Goal: Navigation & Orientation: Find specific page/section

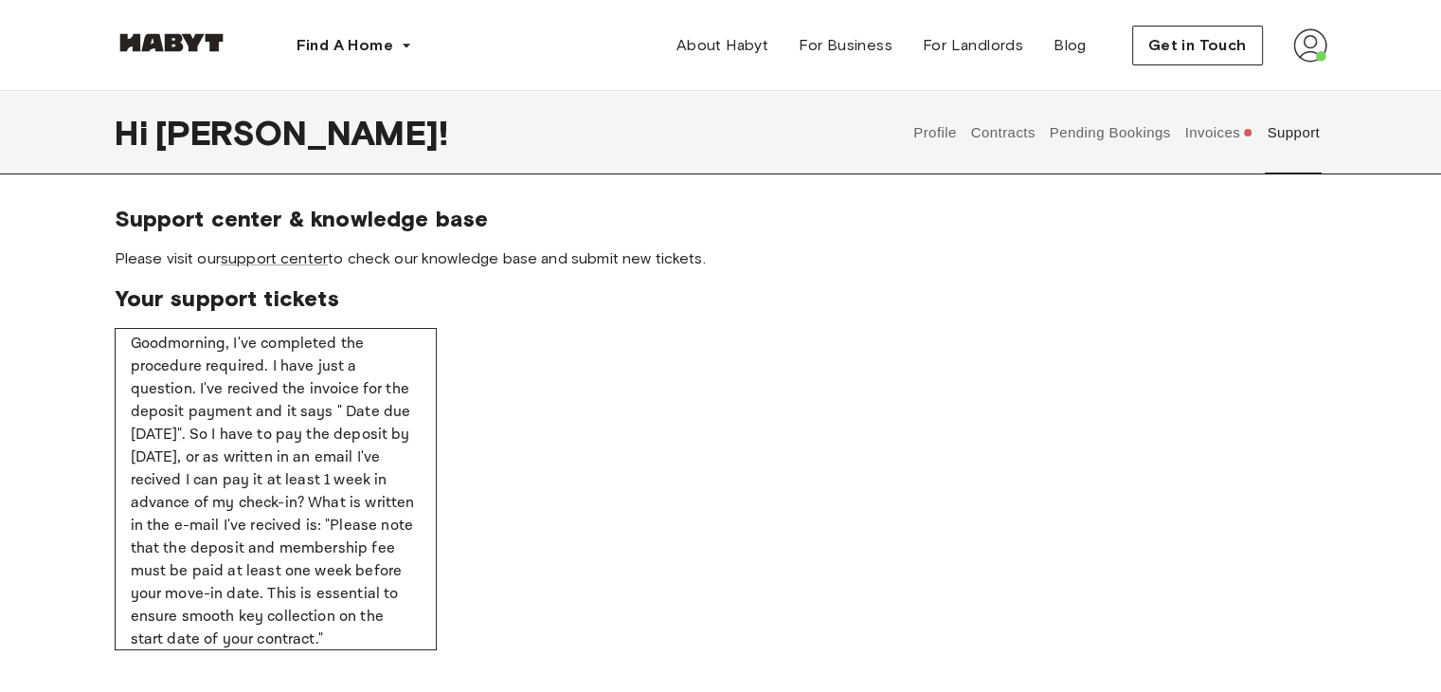
scroll to position [190, 0]
click at [942, 137] on button "Profile" at bounding box center [936, 132] width 48 height 83
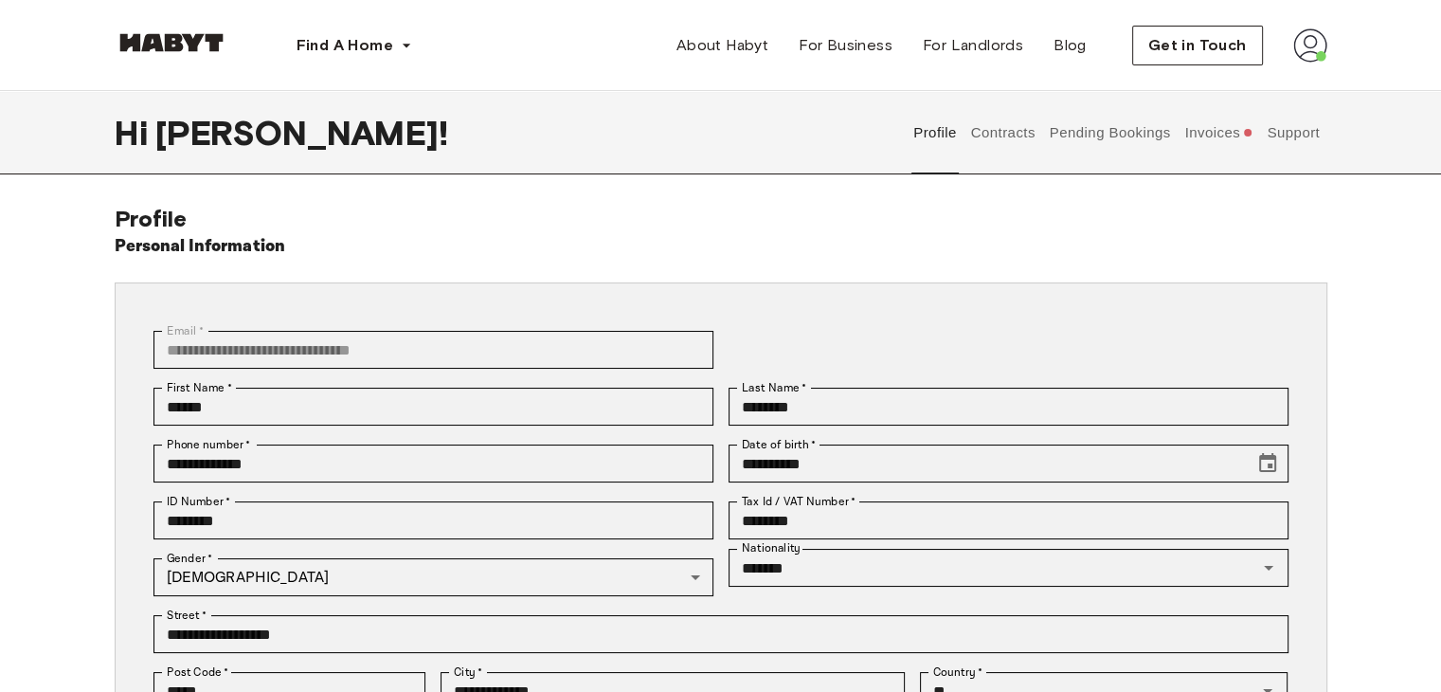
click at [1111, 140] on button "Pending Bookings" at bounding box center [1110, 132] width 126 height 83
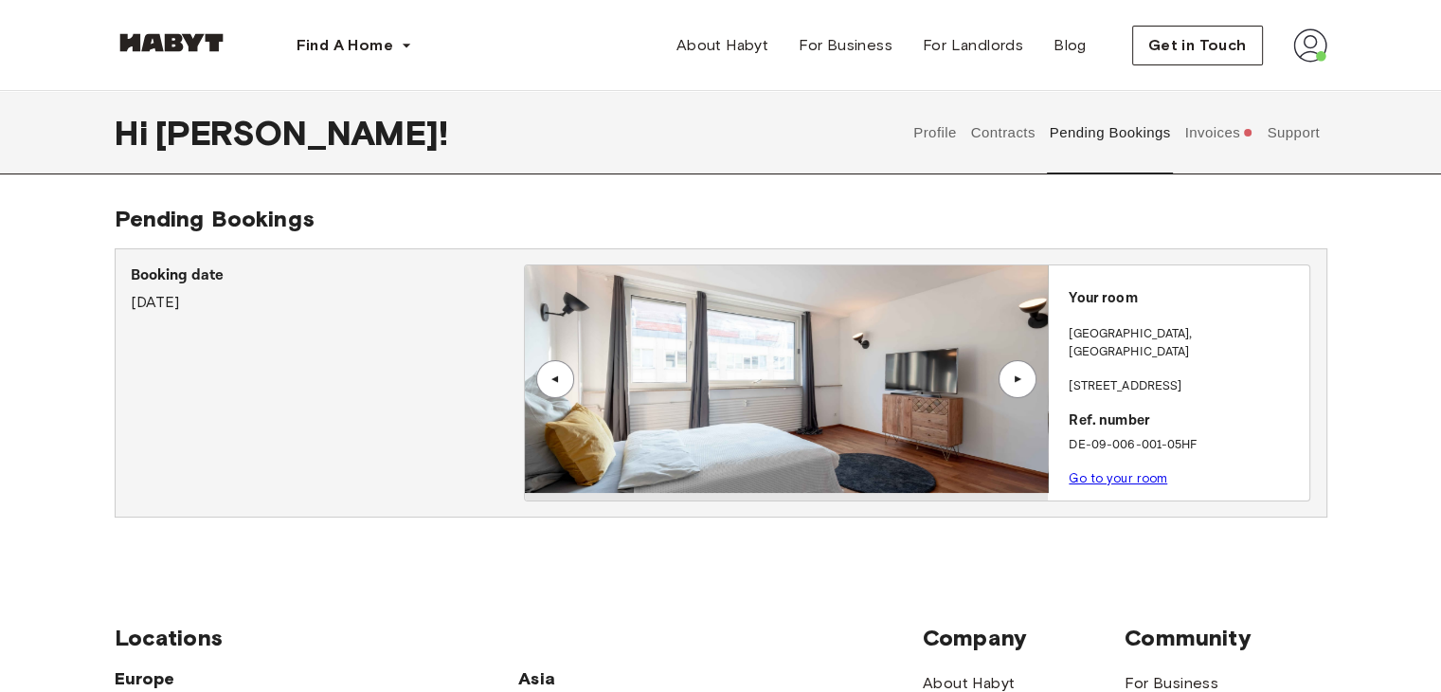
click at [1106, 471] on link "Go to your room" at bounding box center [1118, 478] width 99 height 14
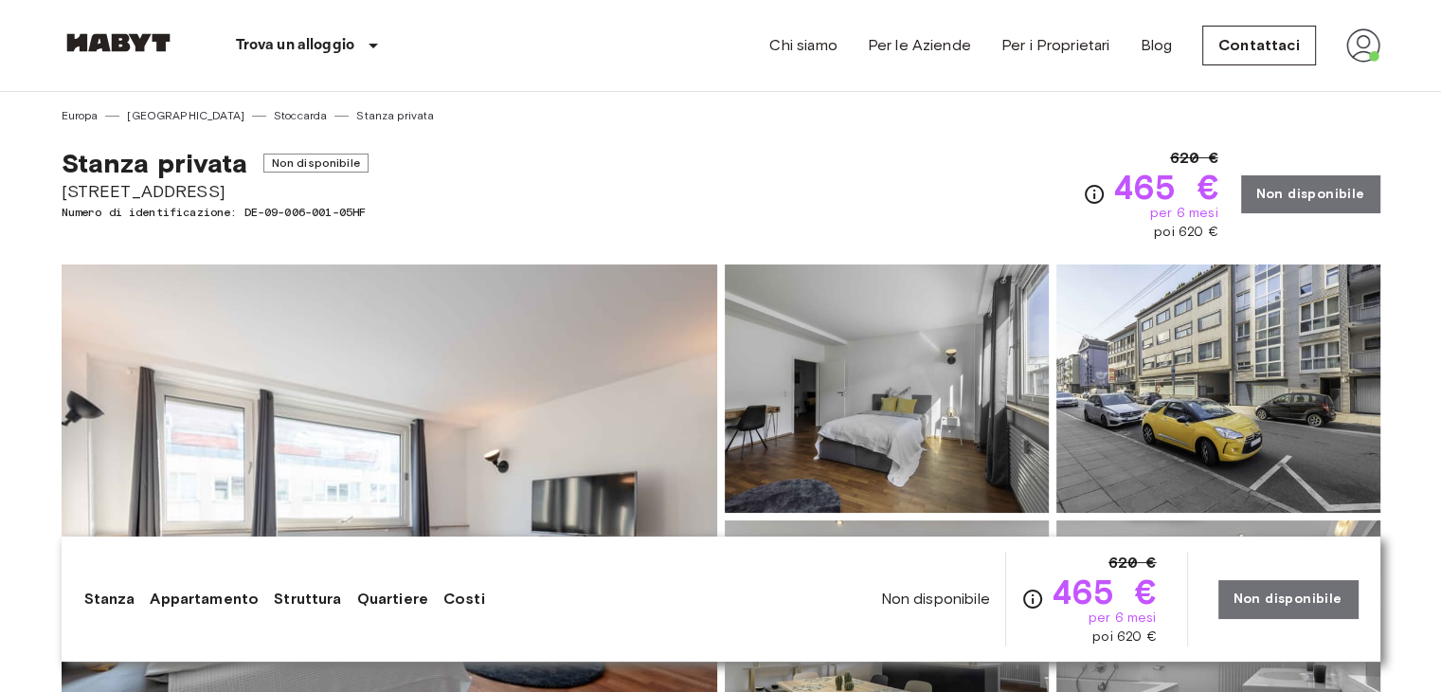
click at [555, 422] on img at bounding box center [390, 516] width 656 height 504
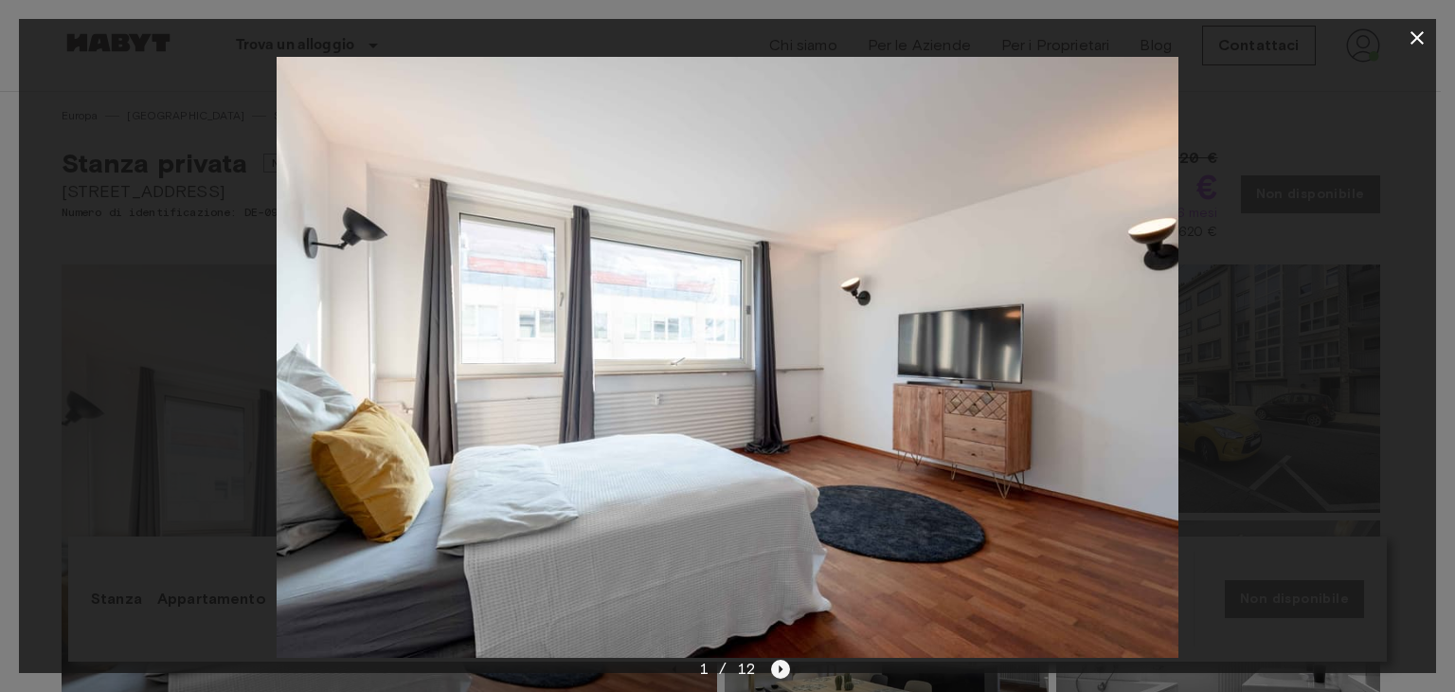
click at [778, 670] on icon "Next image" at bounding box center [780, 669] width 19 height 19
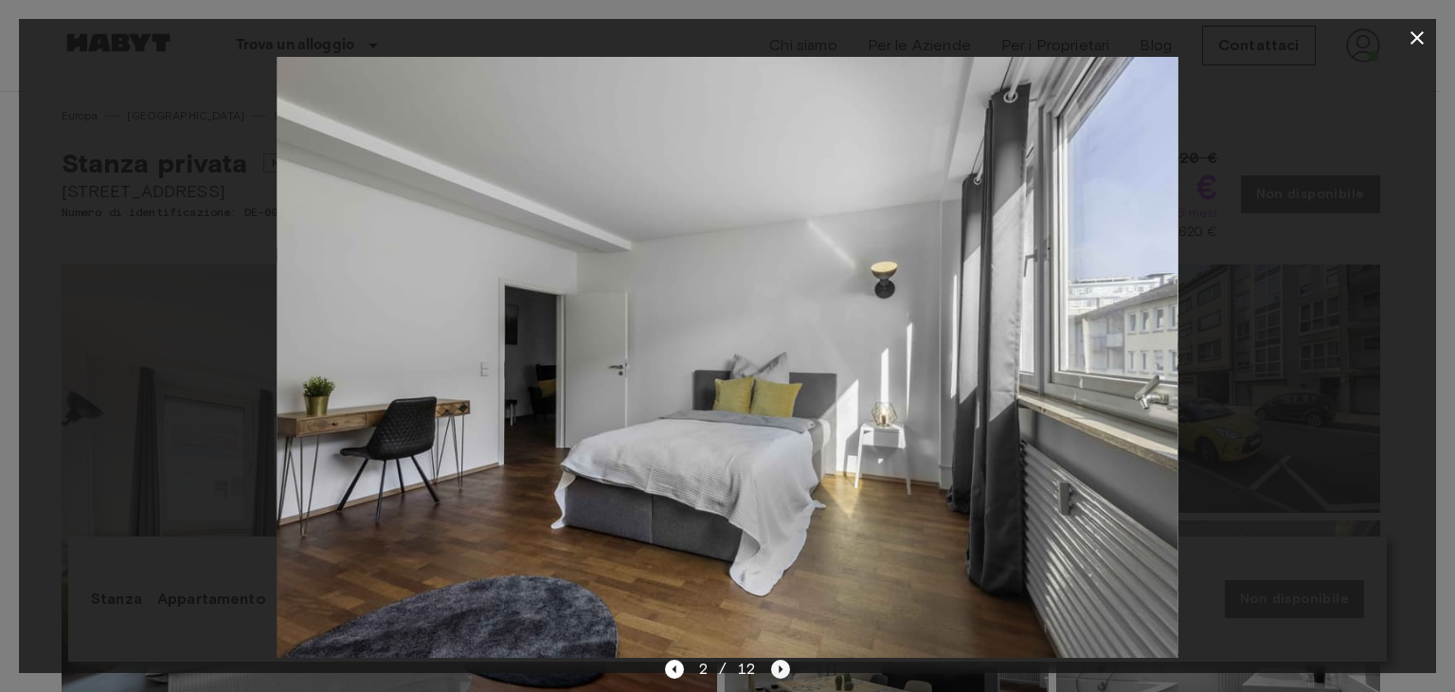
click at [778, 670] on icon "Next image" at bounding box center [780, 669] width 19 height 19
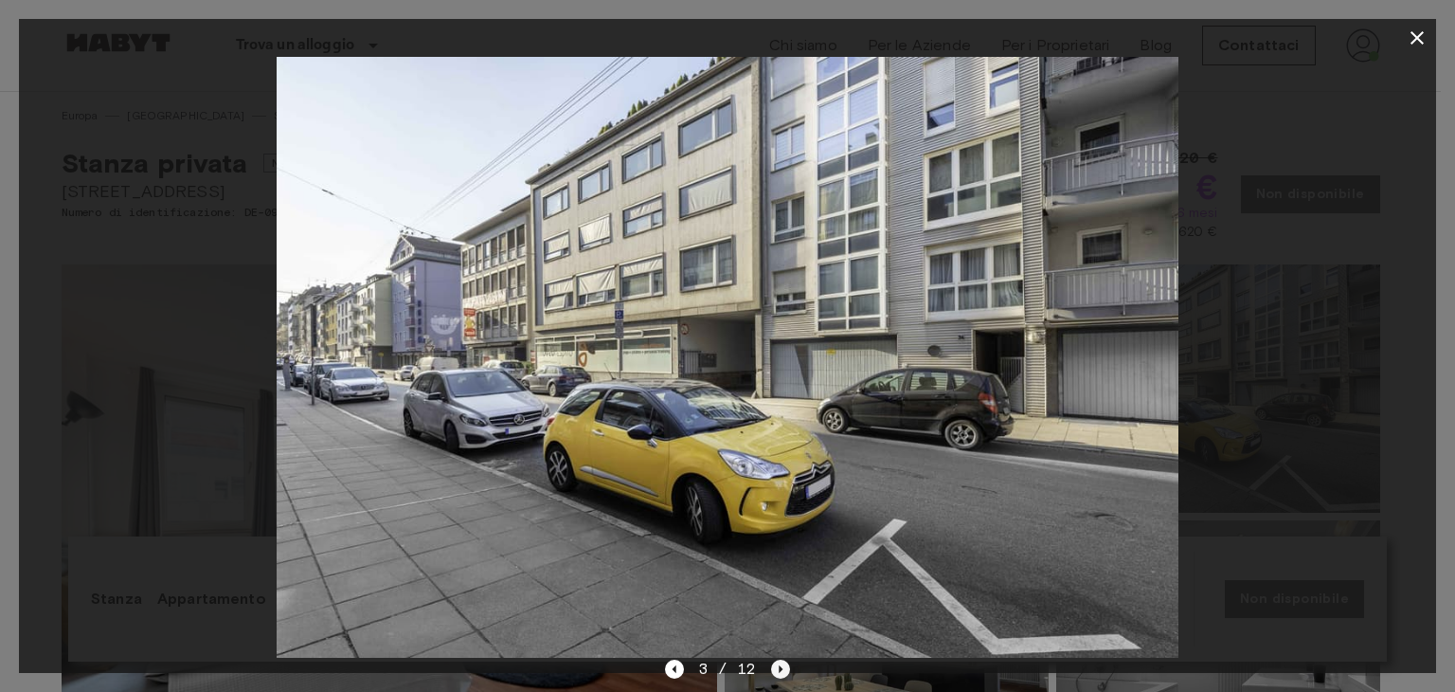
click at [778, 670] on icon "Next image" at bounding box center [780, 669] width 19 height 19
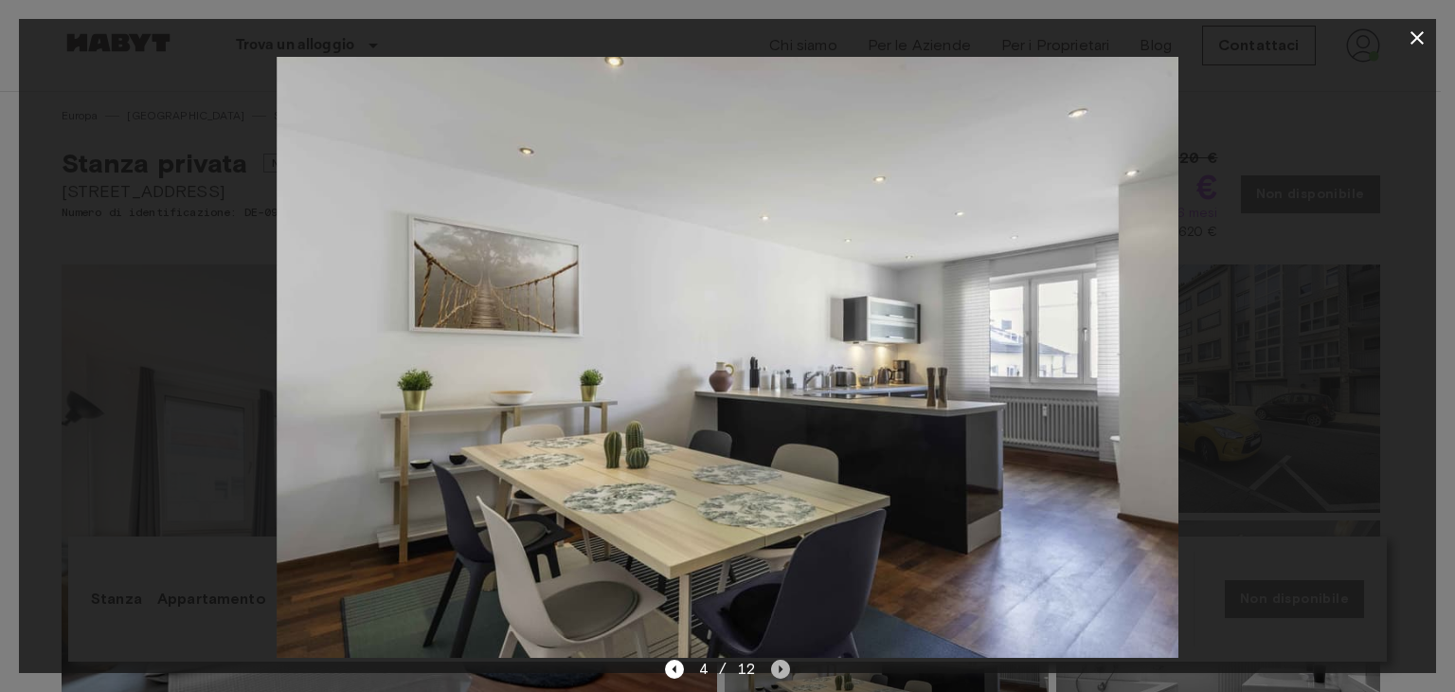
click at [778, 670] on icon "Next image" at bounding box center [780, 669] width 19 height 19
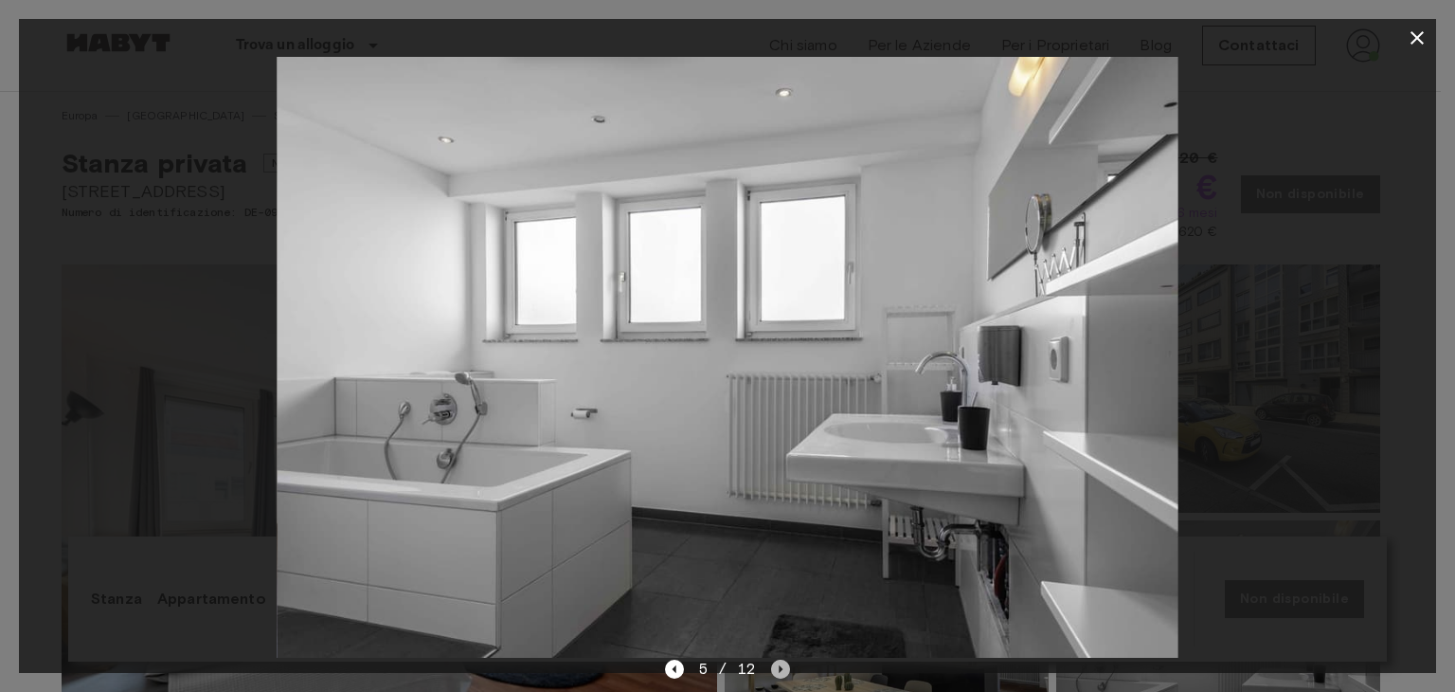
click at [781, 668] on icon "Next image" at bounding box center [782, 669] width 4 height 8
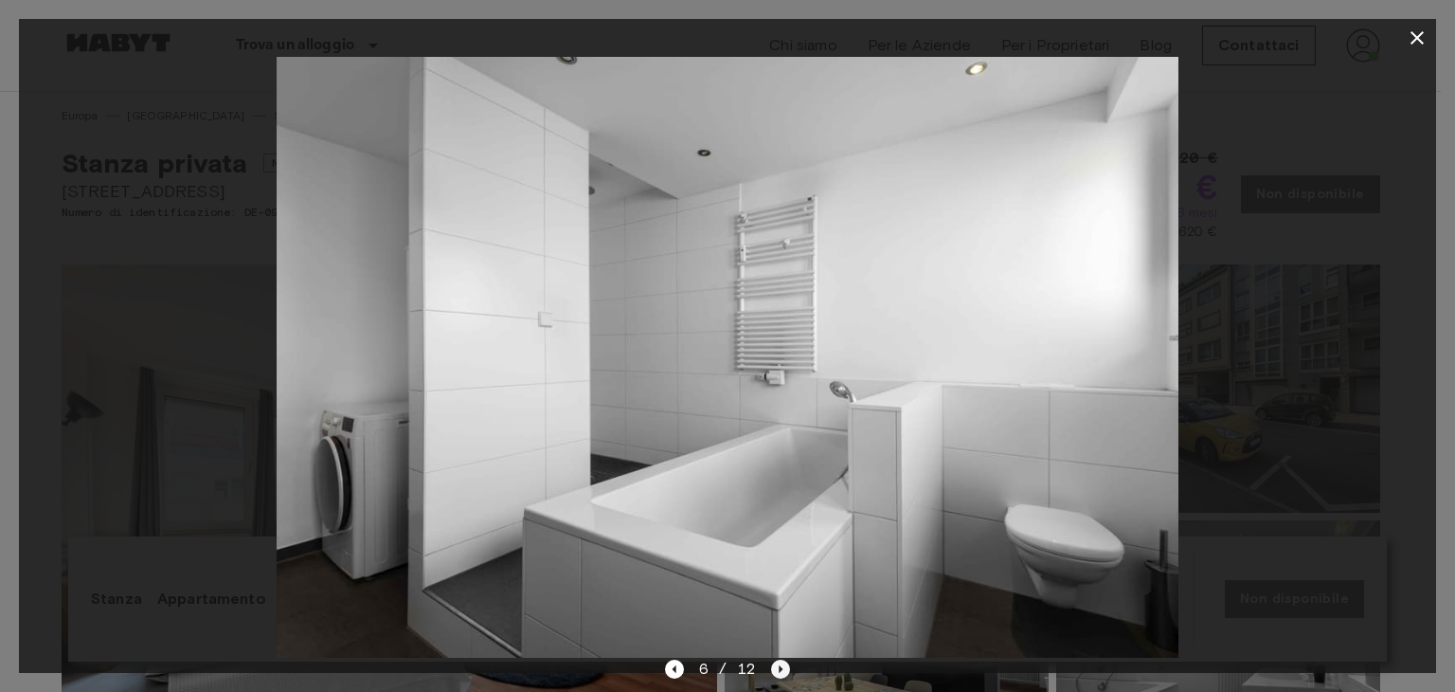
click at [781, 668] on icon "Next image" at bounding box center [782, 669] width 4 height 8
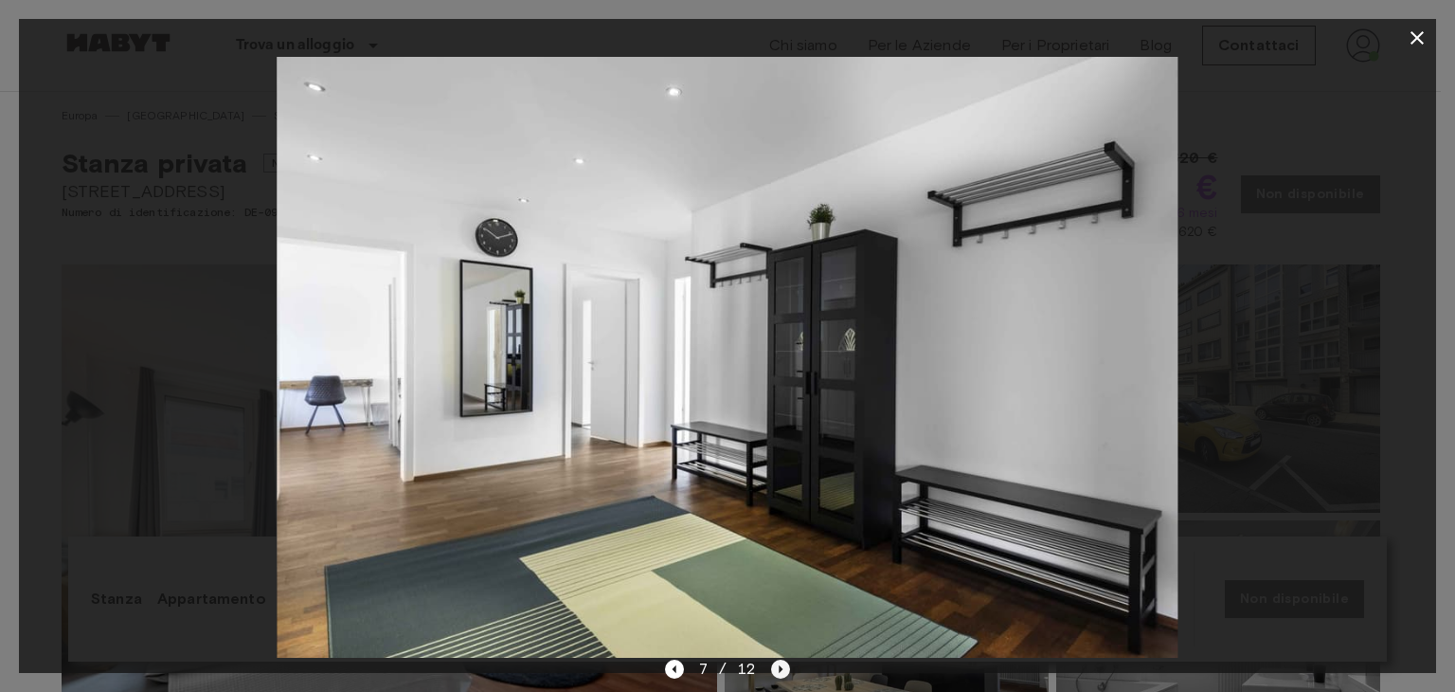
click at [781, 668] on icon "Next image" at bounding box center [782, 669] width 4 height 8
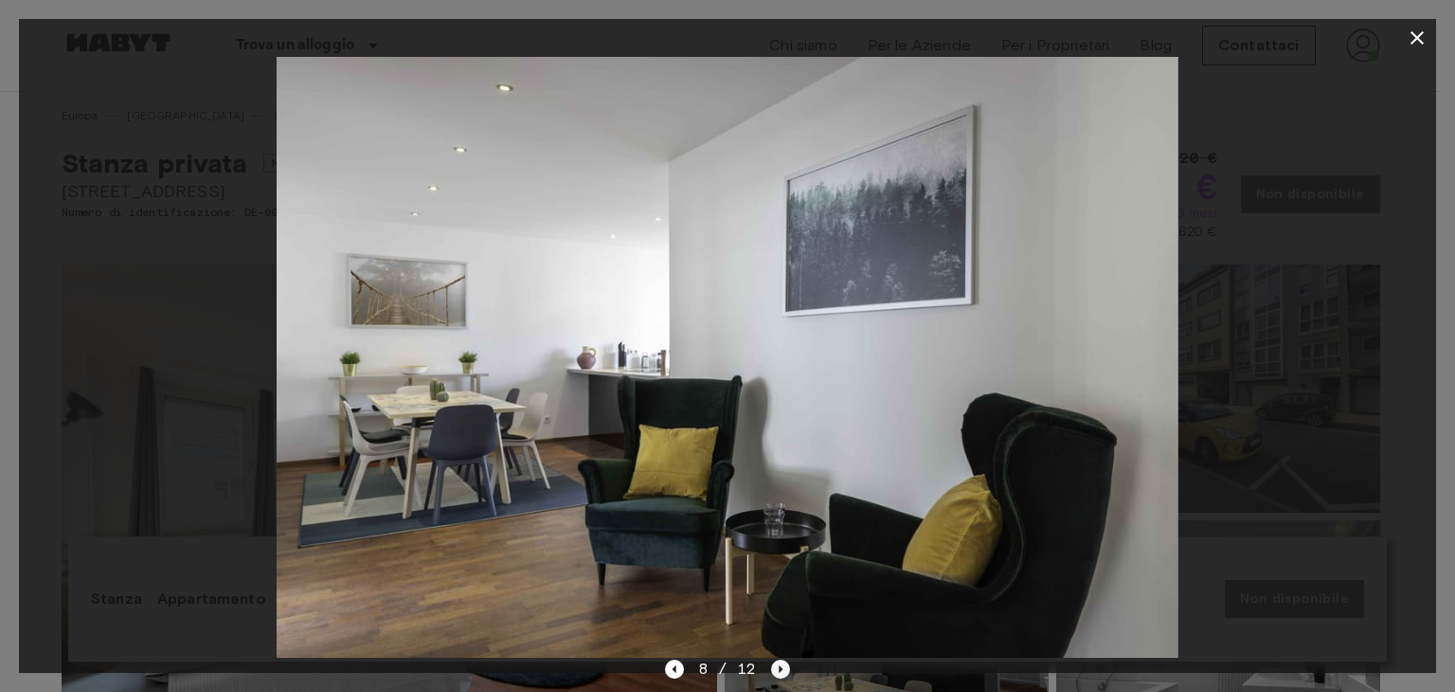
click at [781, 668] on icon "Next image" at bounding box center [782, 669] width 4 height 8
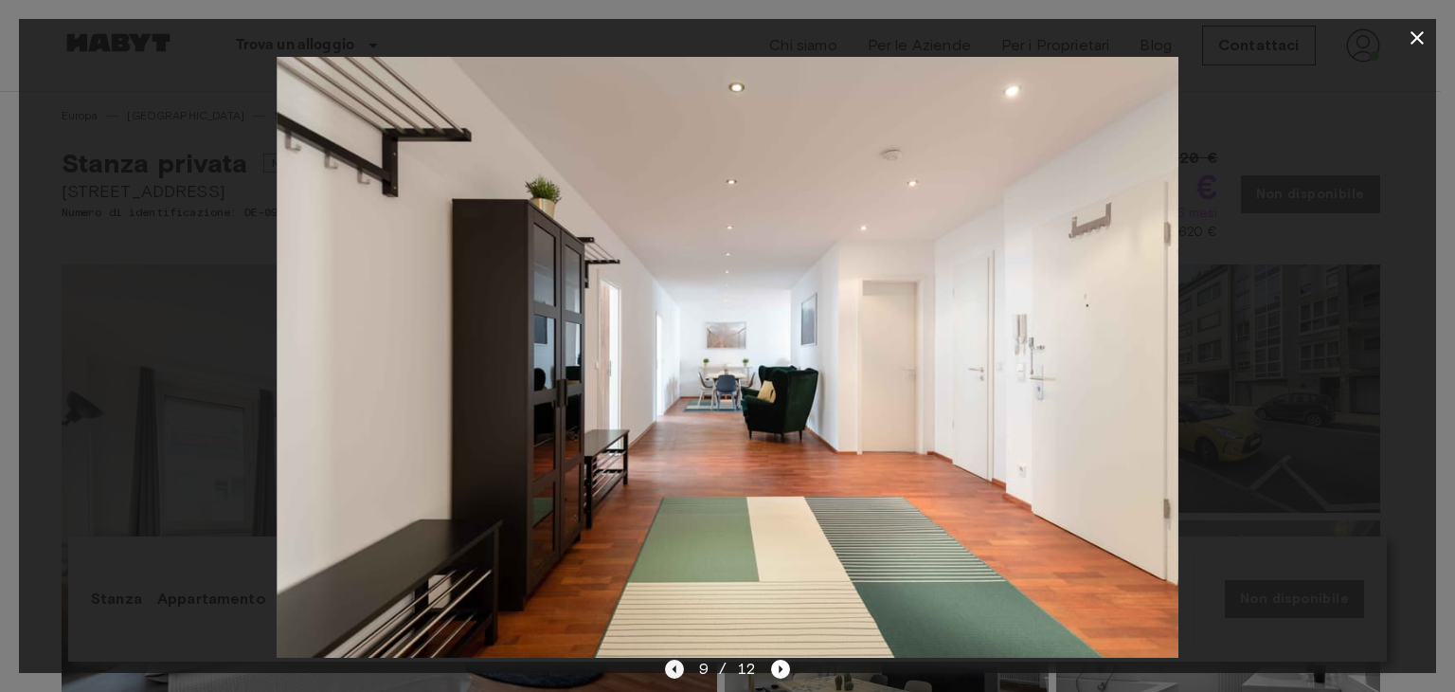
click at [678, 672] on icon "Previous image" at bounding box center [674, 669] width 19 height 19
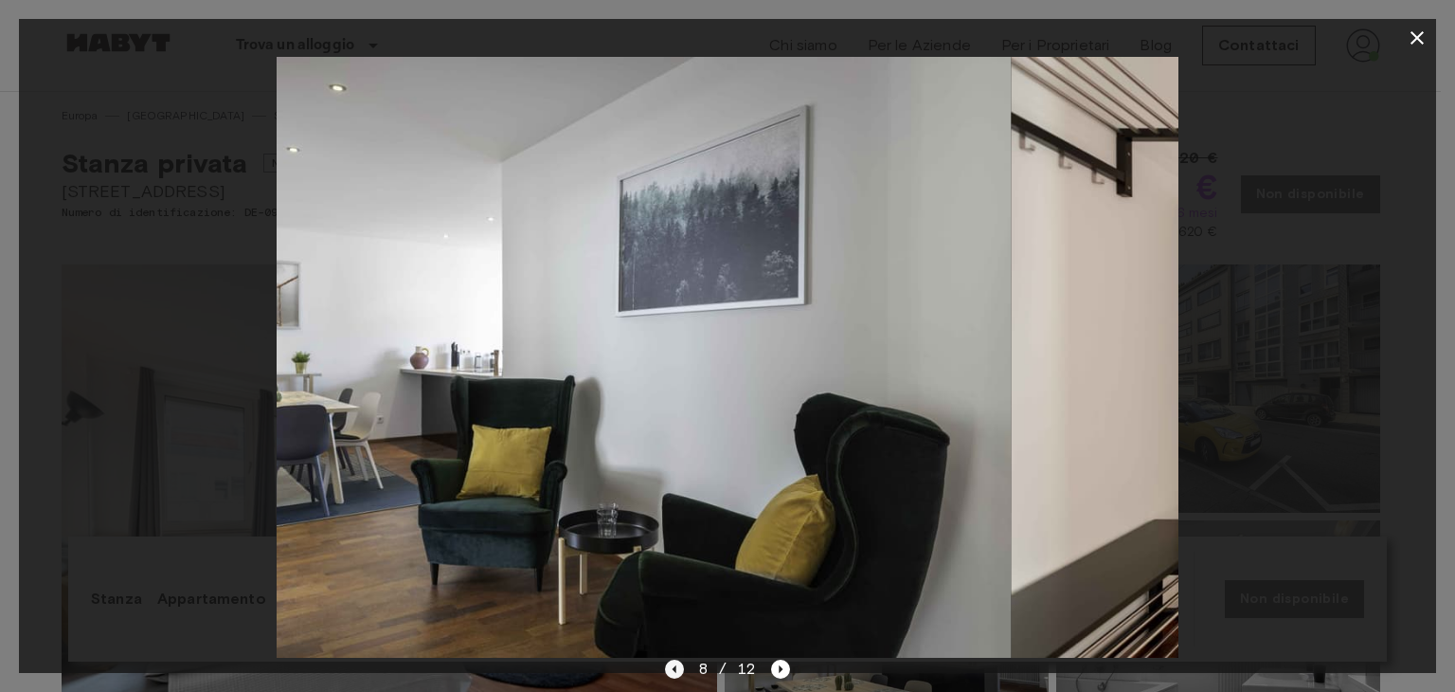
click at [678, 672] on icon "Previous image" at bounding box center [674, 669] width 19 height 19
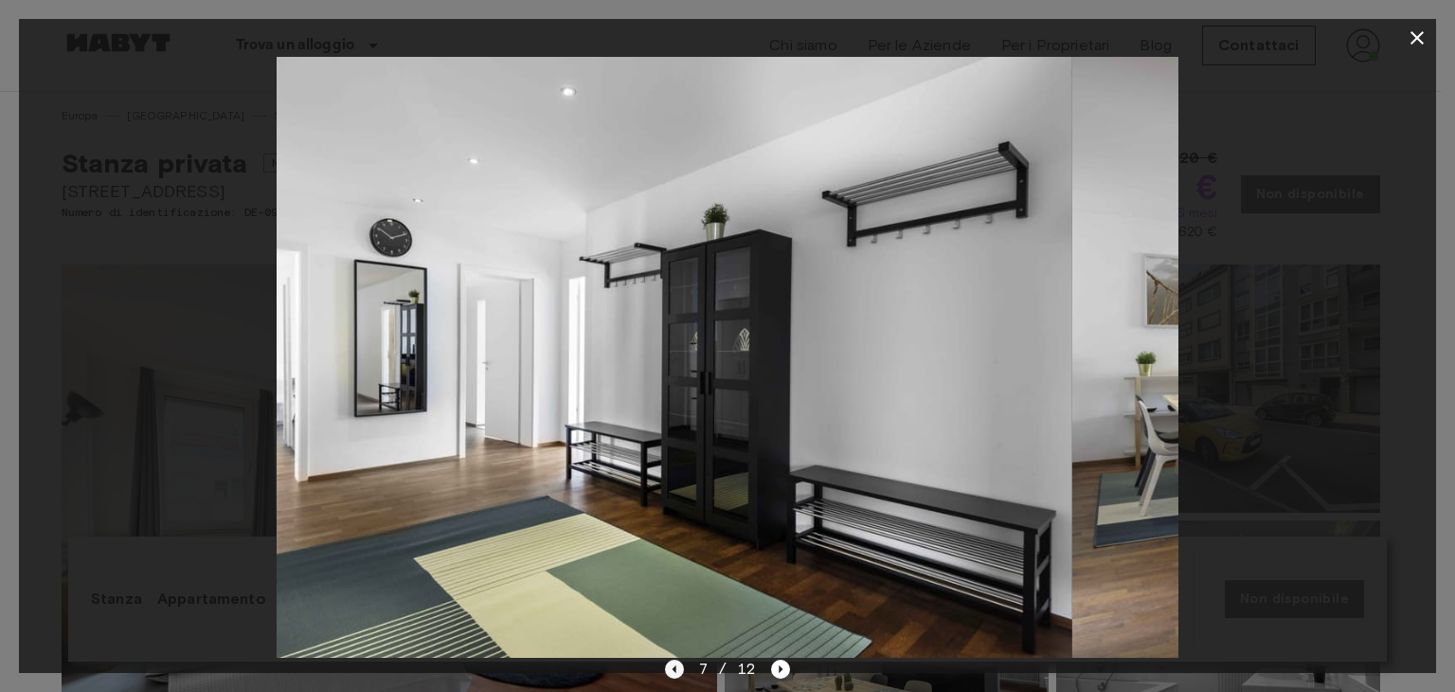
click at [678, 672] on icon "Previous image" at bounding box center [674, 669] width 19 height 19
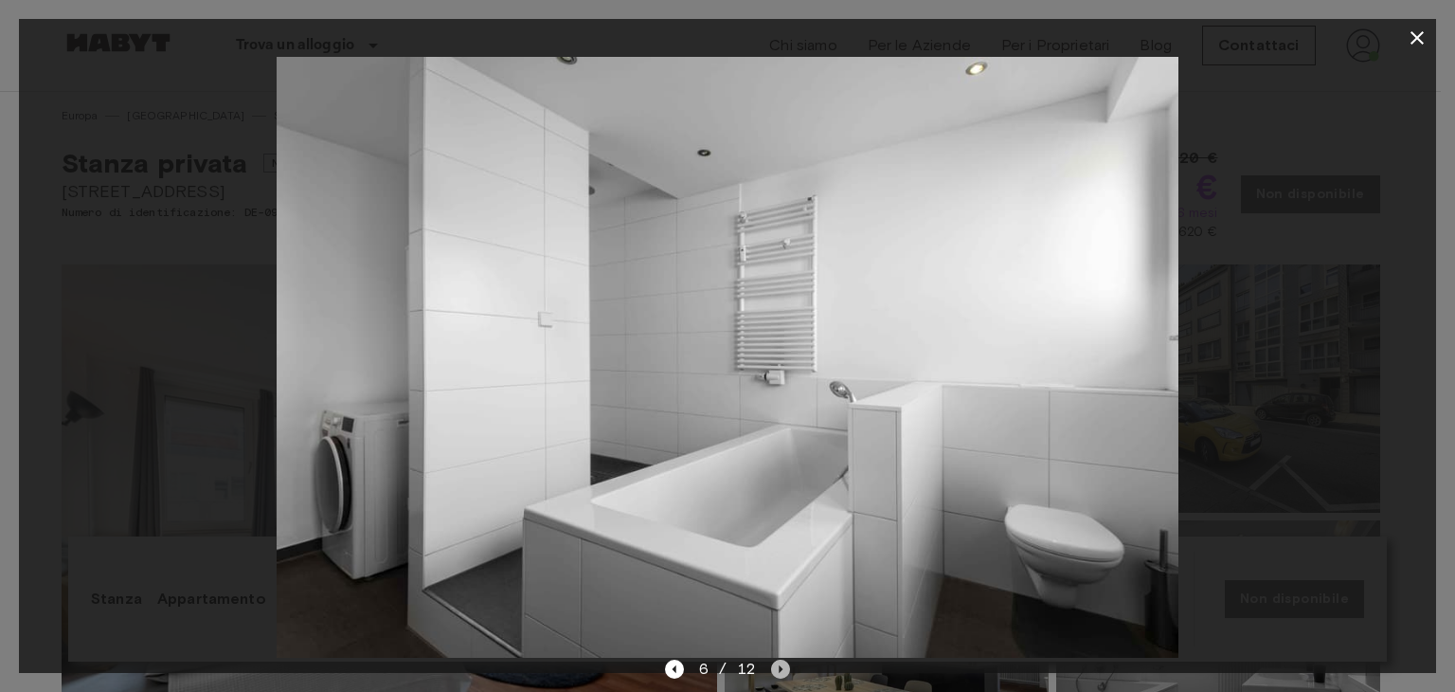
click at [782, 669] on icon "Next image" at bounding box center [782, 669] width 4 height 8
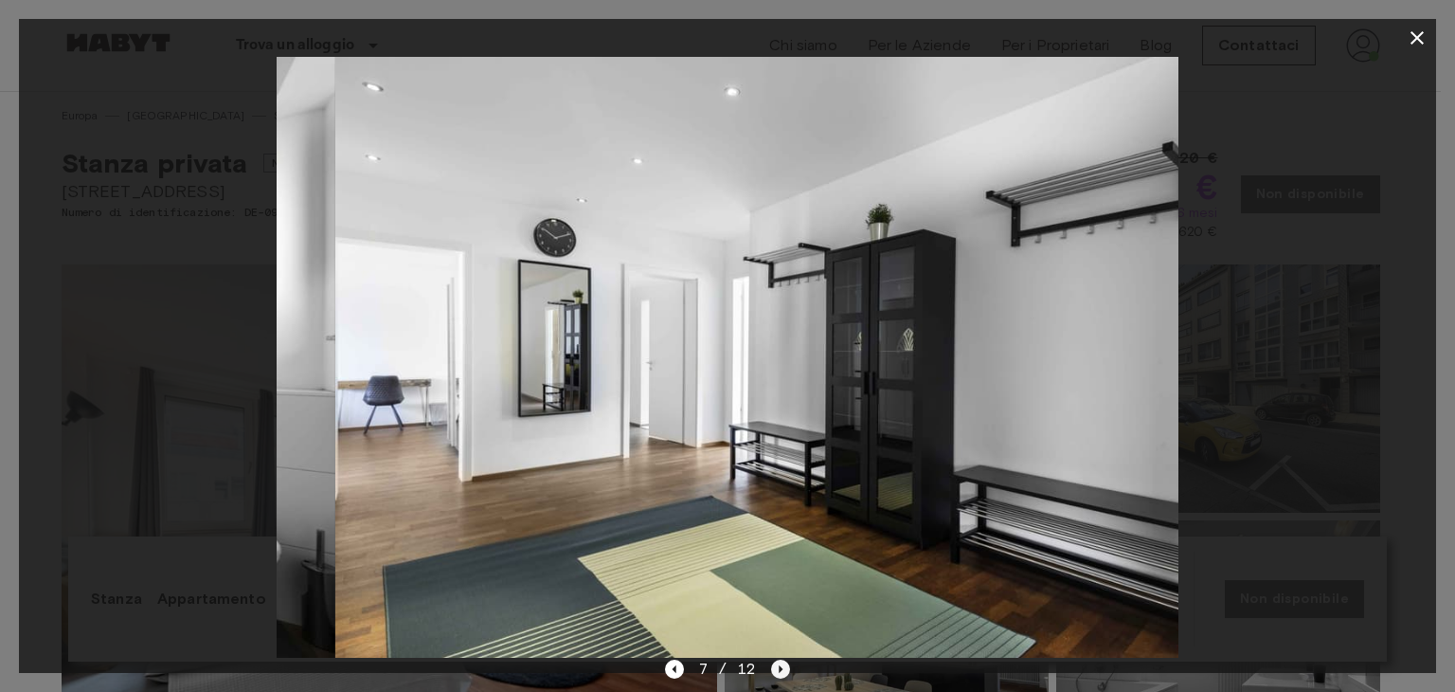
click at [782, 669] on icon "Next image" at bounding box center [782, 669] width 4 height 8
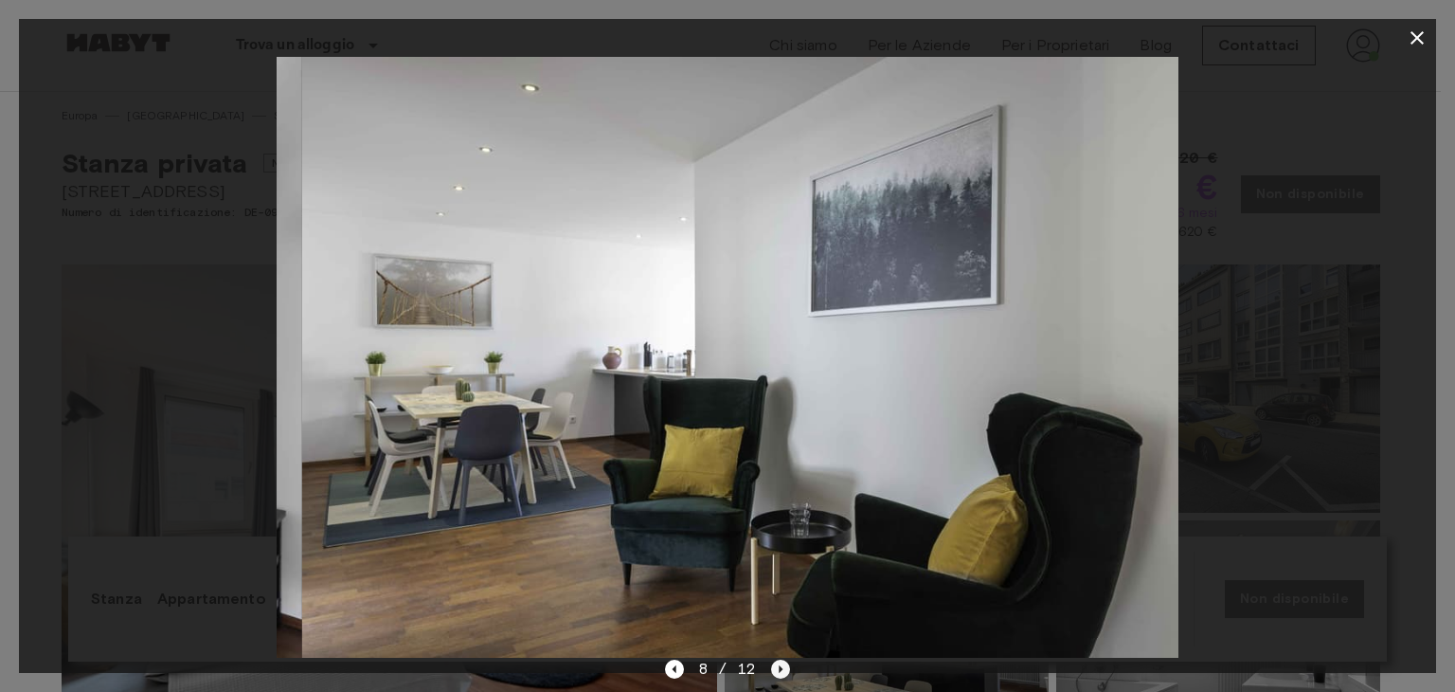
click at [782, 669] on icon "Next image" at bounding box center [782, 669] width 4 height 8
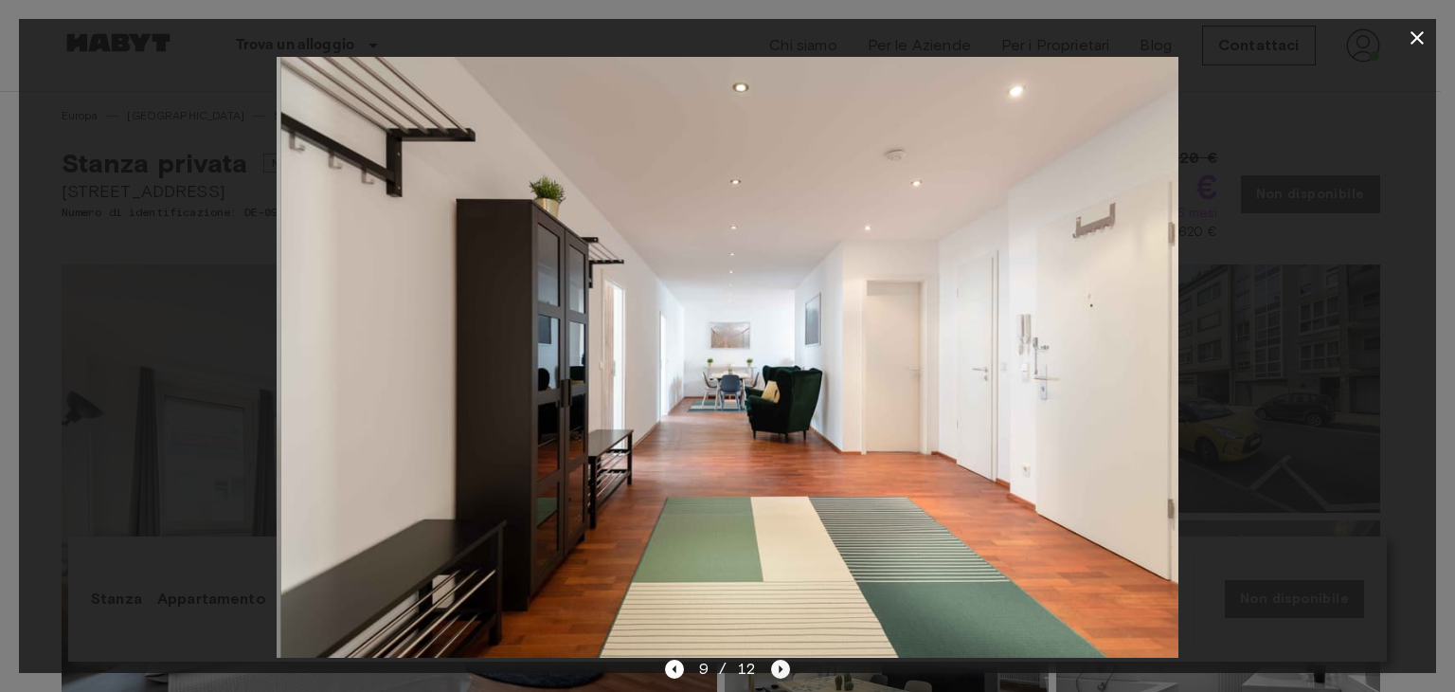
click at [782, 669] on icon "Next image" at bounding box center [782, 669] width 4 height 8
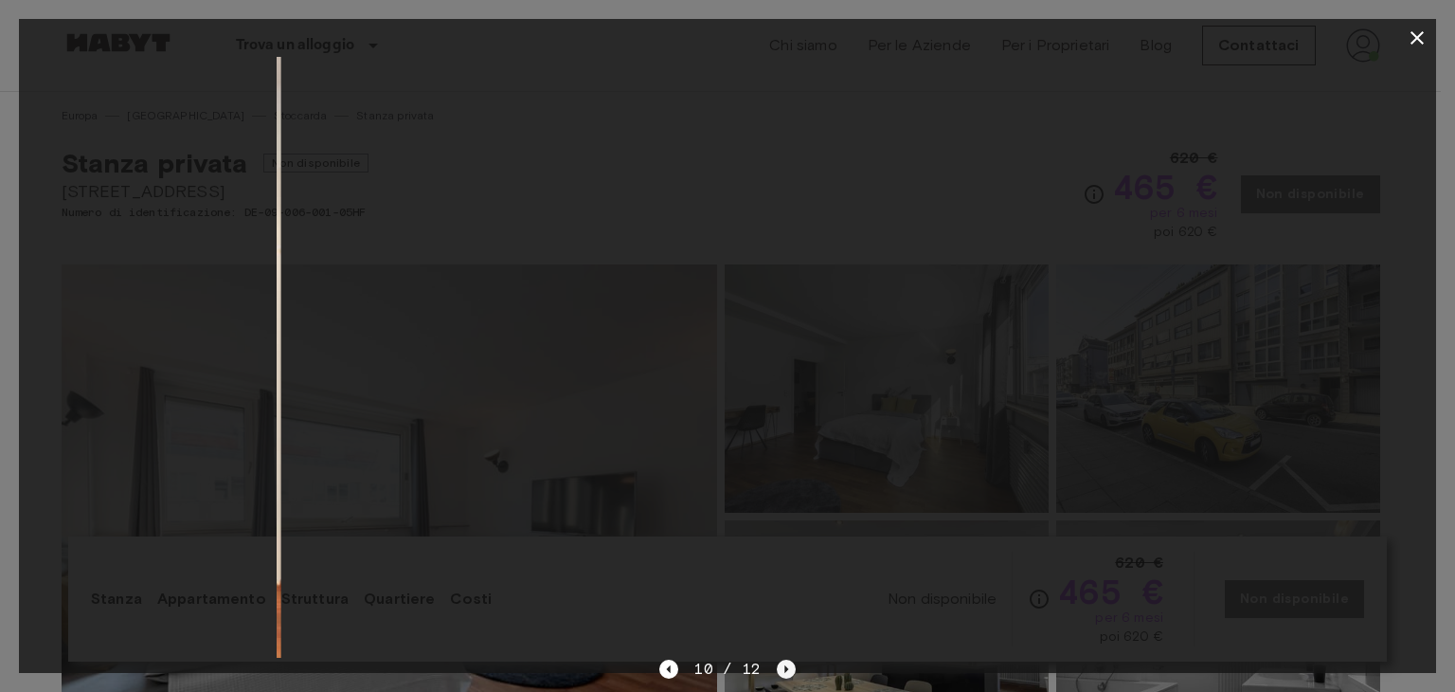
click at [782, 669] on icon "Next image" at bounding box center [786, 669] width 19 height 19
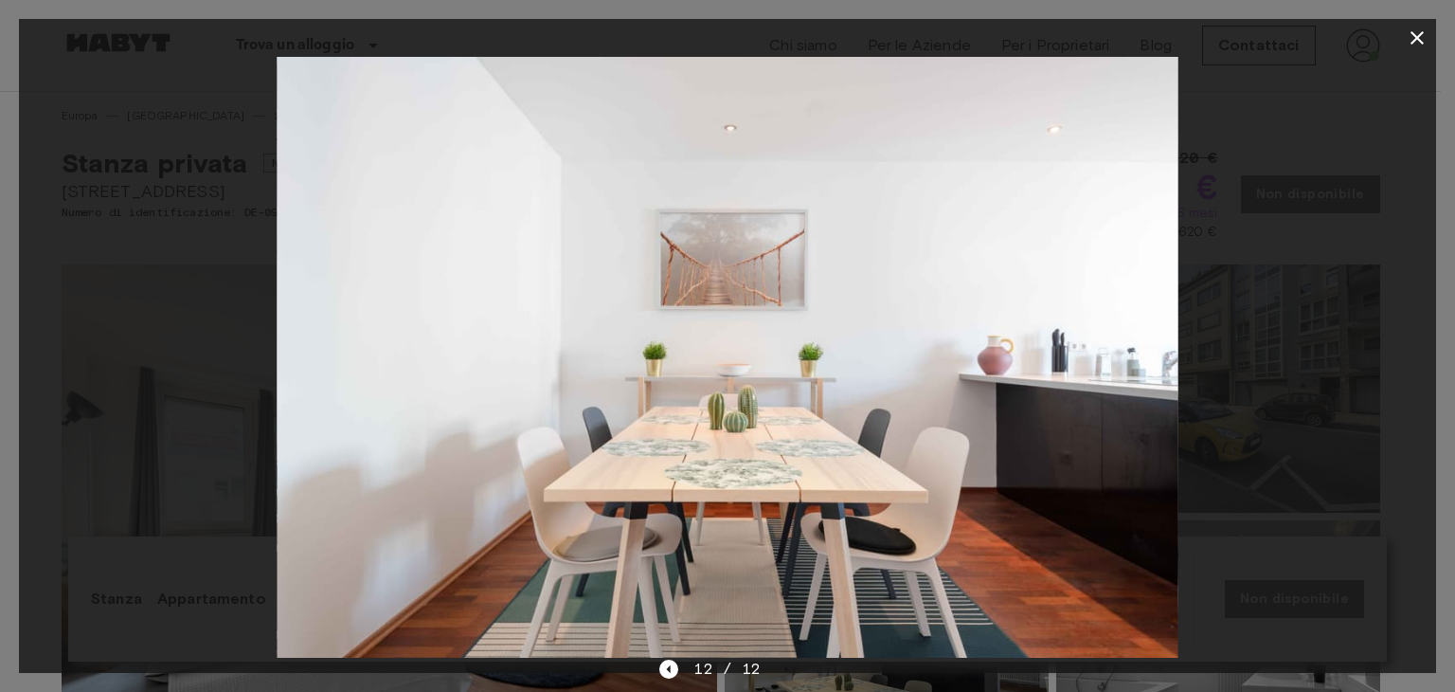
click at [1419, 36] on icon "button" at bounding box center [1417, 37] width 13 height 13
